Goal: Answer question/provide support

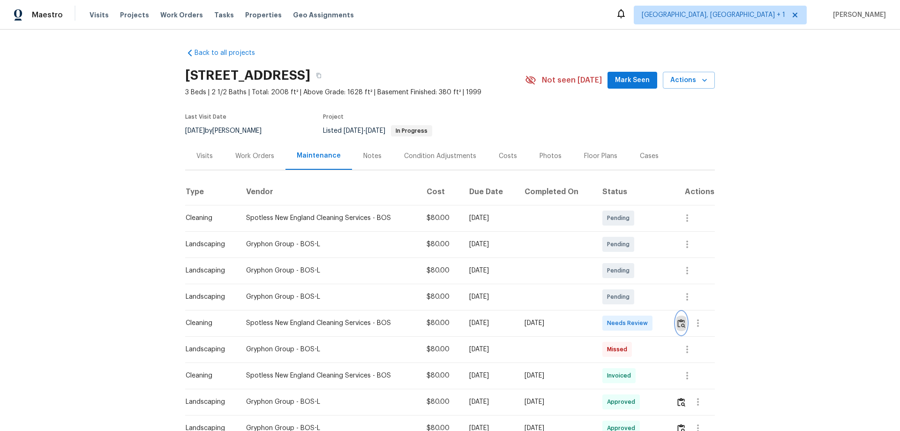
click at [640, 284] on img "button" at bounding box center [682, 323] width 8 height 9
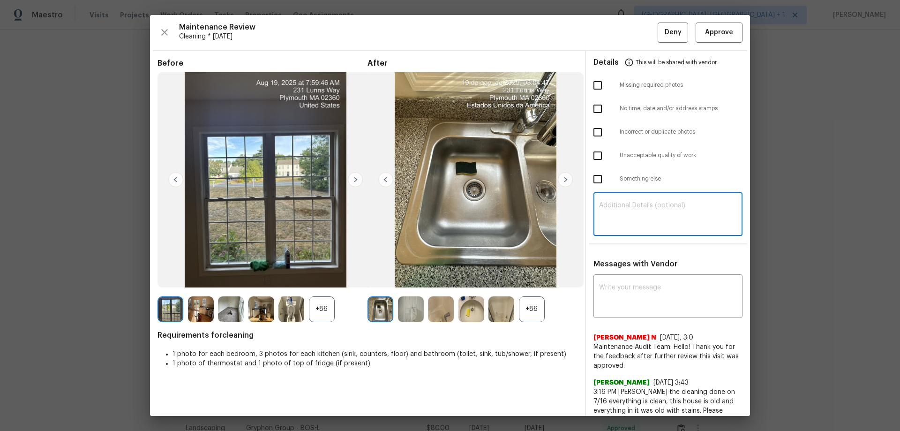
click at [603, 219] on textarea at bounding box center [668, 215] width 138 height 26
paste textarea "Maintenance Audit Team: Hello! Unfortunately, this cleaning visit completed on …"
type textarea "Maintenance Audit Team: Hello! Unfortunately, this cleaning visit completed on …"
click at [599, 284] on textarea at bounding box center [668, 297] width 138 height 26
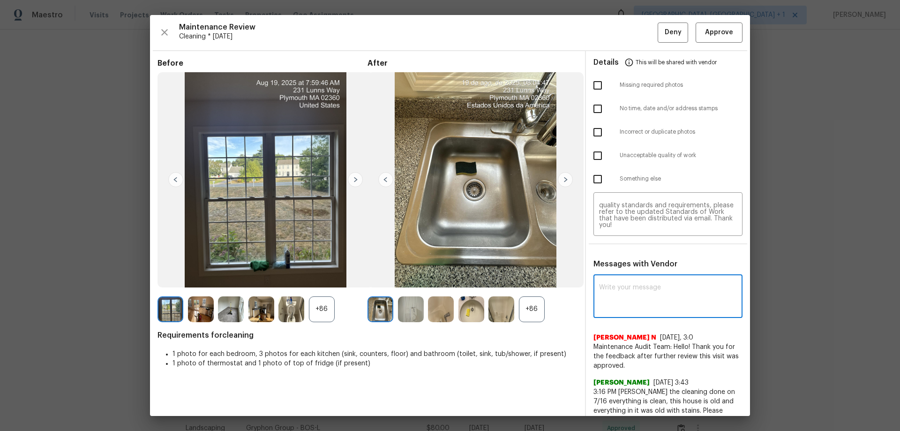
paste textarea "Maintenance Audit Team: Hello! Unfortunately, this cleaning visit completed on …"
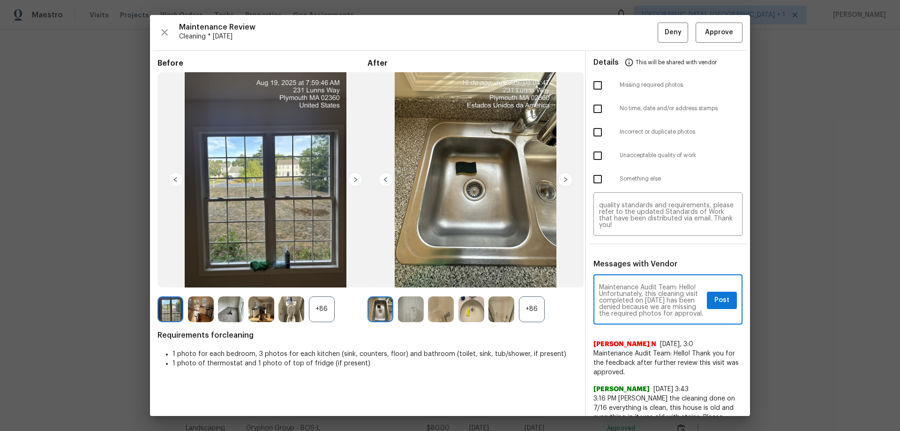
scroll to position [138, 0]
type textarea "Maintenance Audit Team: Hello! Unfortunately, this cleaning visit completed on …"
click at [595, 83] on input "checkbox" at bounding box center [598, 85] width 20 height 20
checkbox input "true"
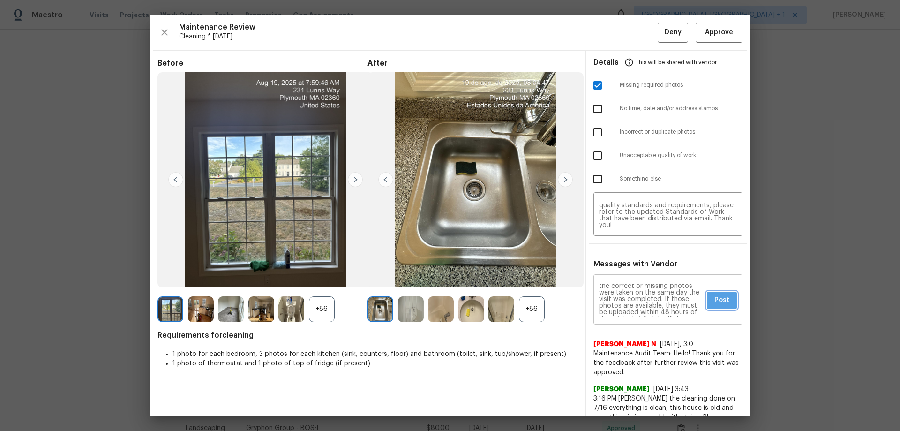
click at [640, 284] on span "Post" at bounding box center [722, 300] width 15 height 12
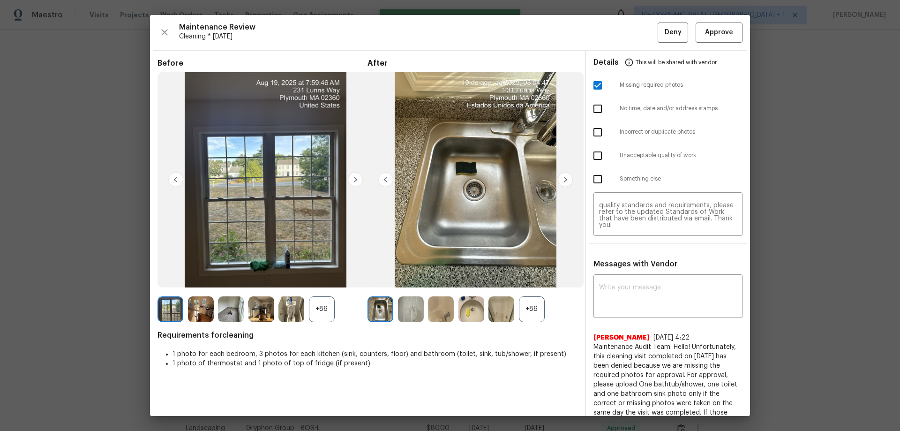
scroll to position [0, 0]
click at [640, 31] on span "Maintenance Review" at bounding box center [418, 27] width 479 height 9
click at [640, 30] on span "Deny" at bounding box center [673, 33] width 17 height 12
